Goal: Navigation & Orientation: Find specific page/section

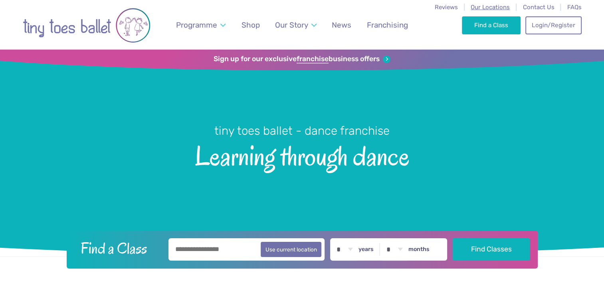
click at [490, 8] on span "Our Locations" at bounding box center [490, 7] width 39 height 7
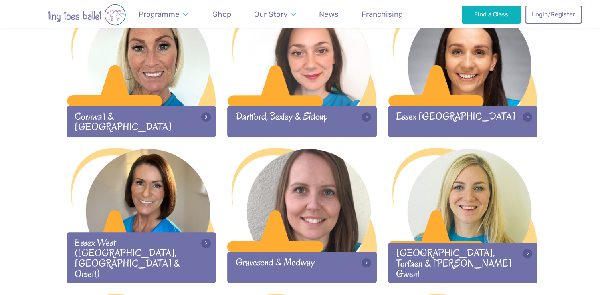
scroll to position [448, 0]
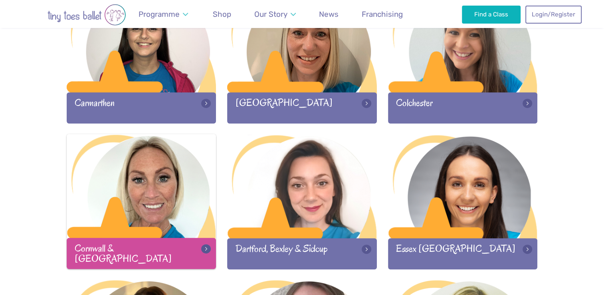
click at [168, 216] on div at bounding box center [142, 186] width 150 height 105
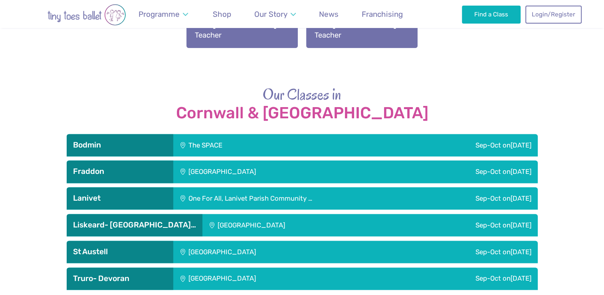
scroll to position [1050, 0]
